Goal: Entertainment & Leisure: Consume media (video, audio)

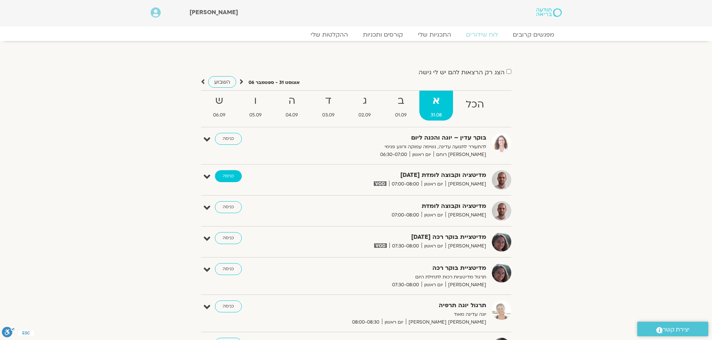
click at [229, 177] on link "כניסה" at bounding box center [228, 176] width 27 height 12
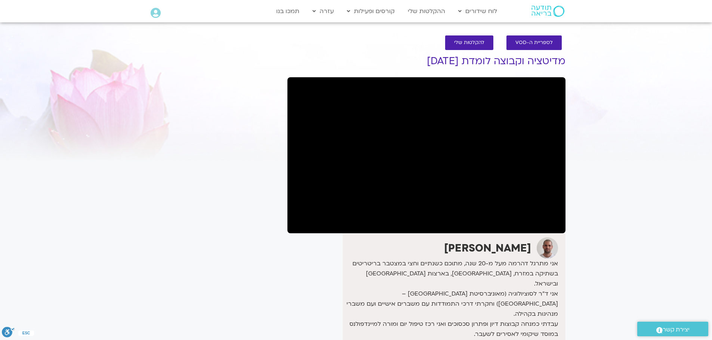
drag, startPoint x: 51, startPoint y: 34, endPoint x: 66, endPoint y: 7, distance: 30.3
click at [51, 34] on section "לספריית ה-VOD להקלטות שלי מדיטציה וקבוצה לומדת 31.8.25 דקל קנטי אני מתרגל דהרמה…" at bounding box center [356, 239] width 712 height 423
